Goal: Transaction & Acquisition: Purchase product/service

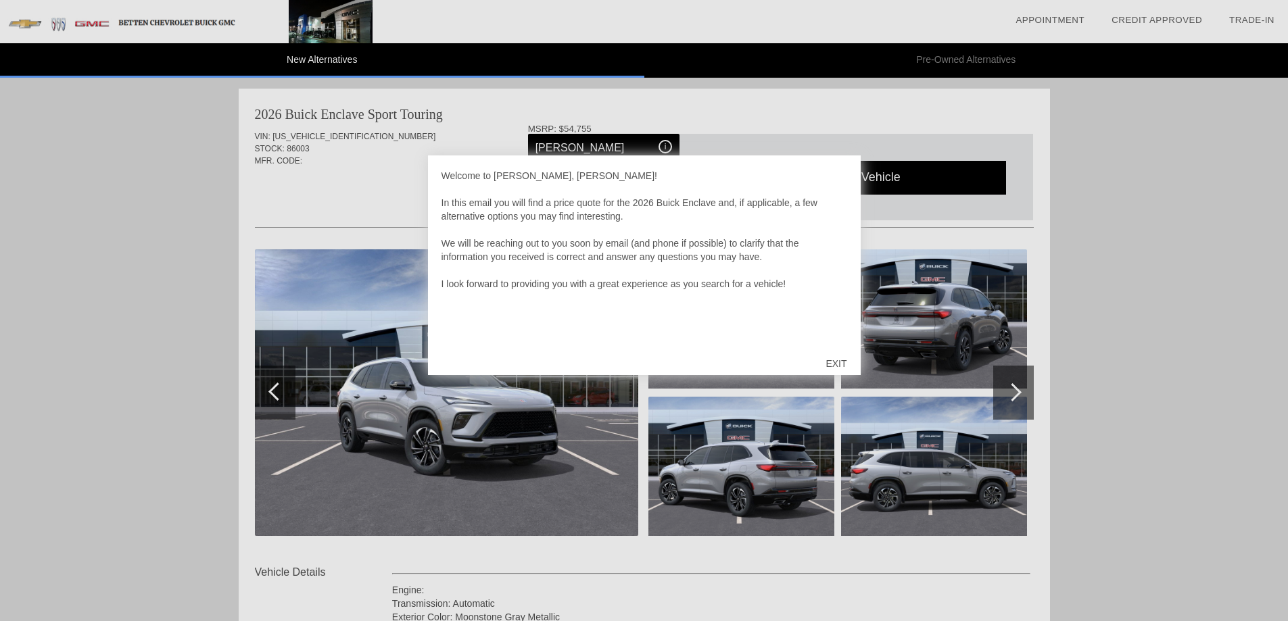
click at [834, 361] on div "EXIT" at bounding box center [836, 363] width 48 height 41
click at [839, 364] on div "EXIT" at bounding box center [836, 363] width 48 height 41
